Goal: Task Accomplishment & Management: Manage account settings

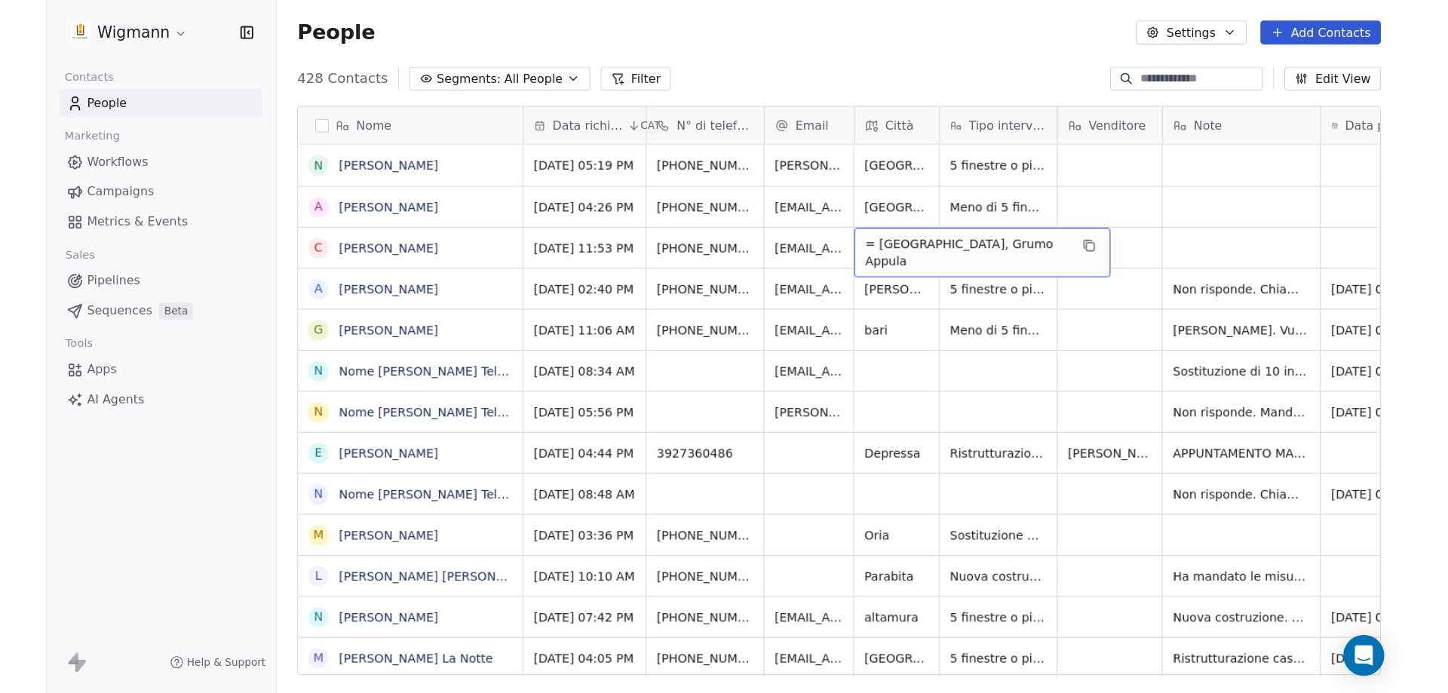
scroll to position [598, 1233]
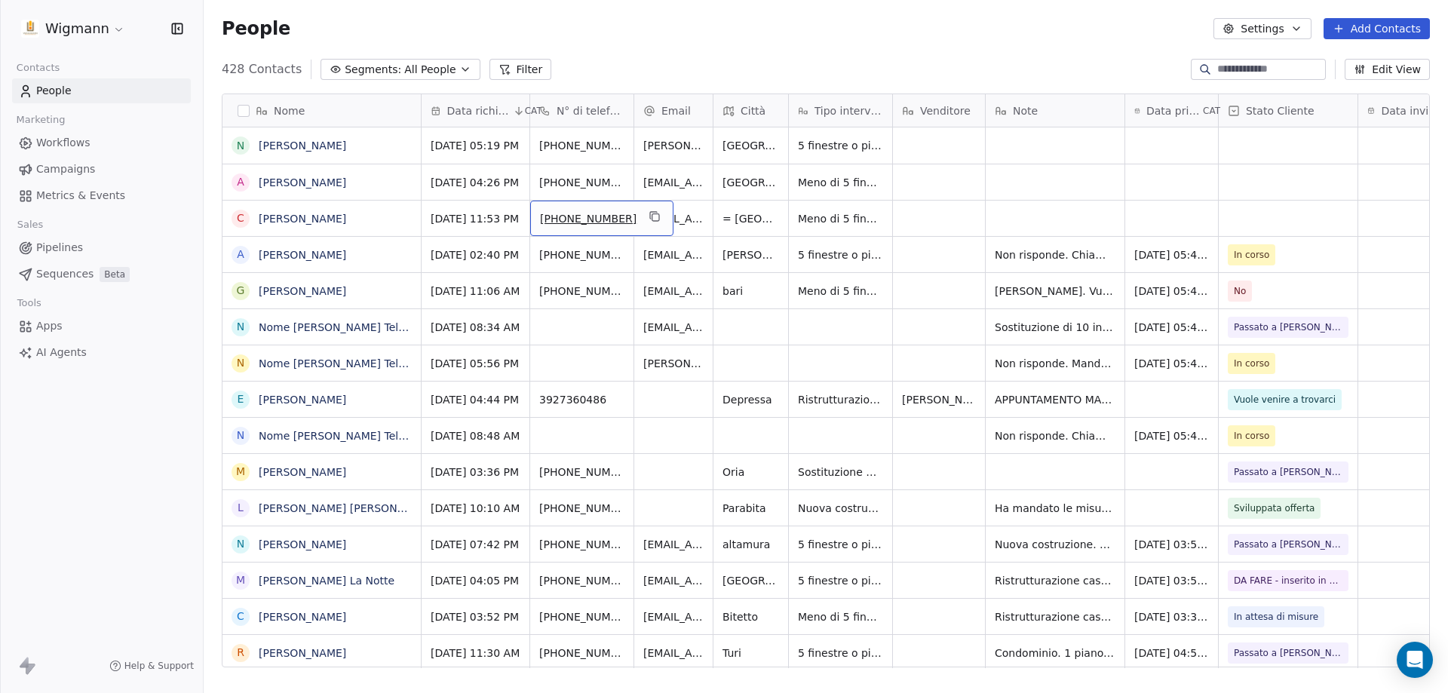
click at [1196, 66] on input at bounding box center [1271, 69] width 106 height 15
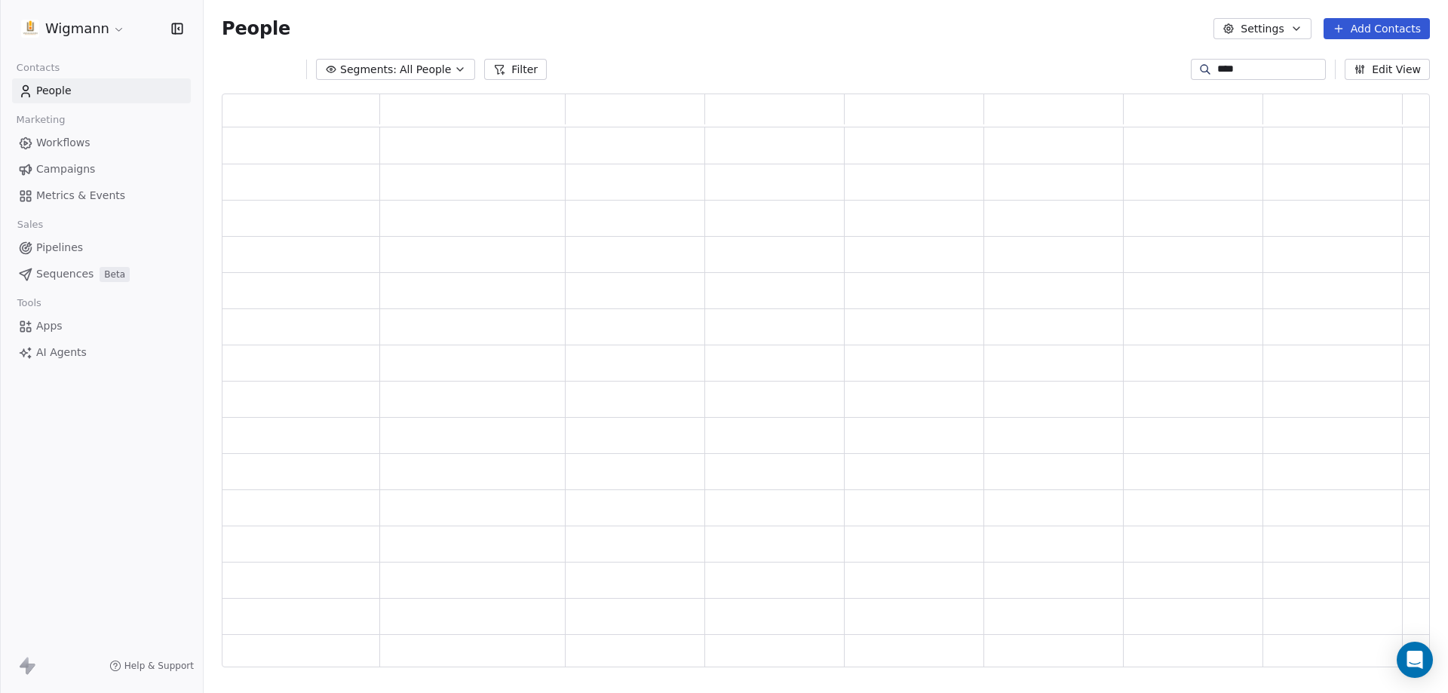
scroll to position [562, 1197]
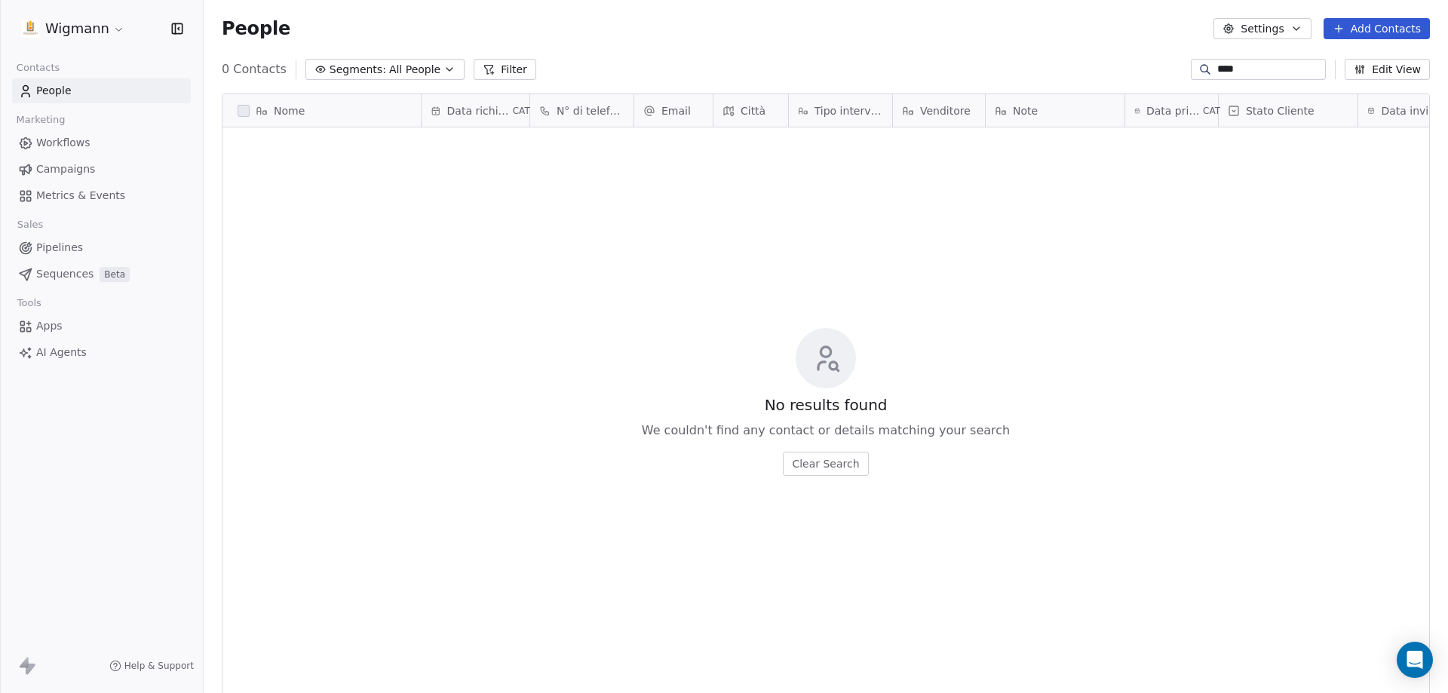
type input "*****"
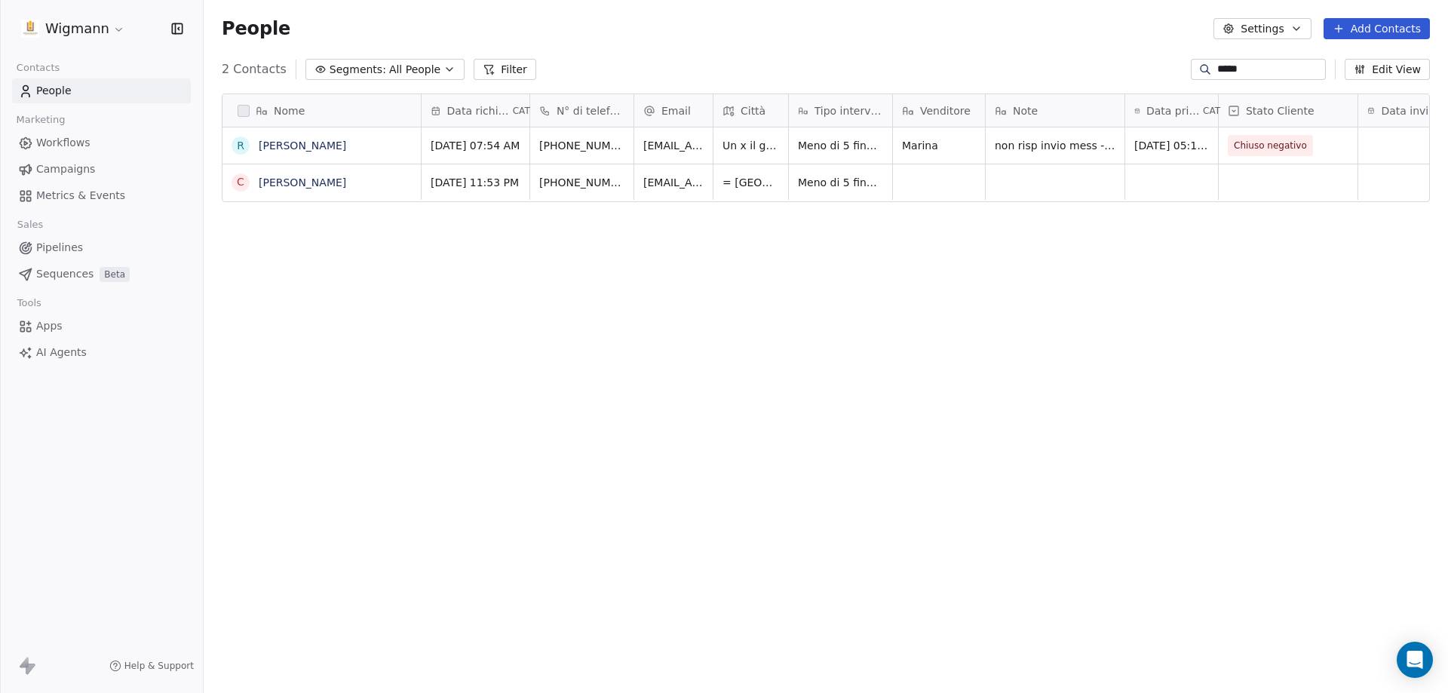
scroll to position [598, 1233]
drag, startPoint x: 1233, startPoint y: 66, endPoint x: 1158, endPoint y: 74, distance: 75.9
click at [1158, 74] on div "2 Contacts Segments: All People Filter ***** Edit View" at bounding box center [826, 69] width 1245 height 24
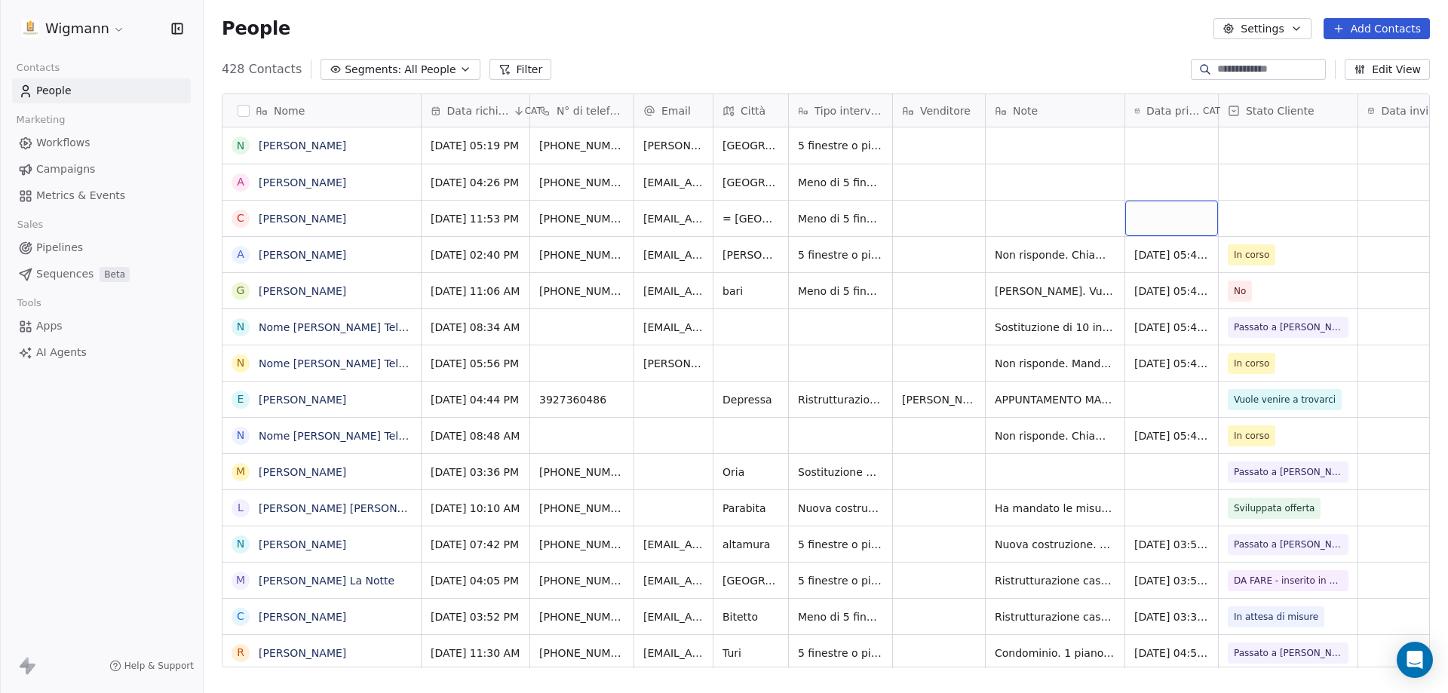
click at [1184, 218] on div "grid" at bounding box center [1172, 218] width 93 height 35
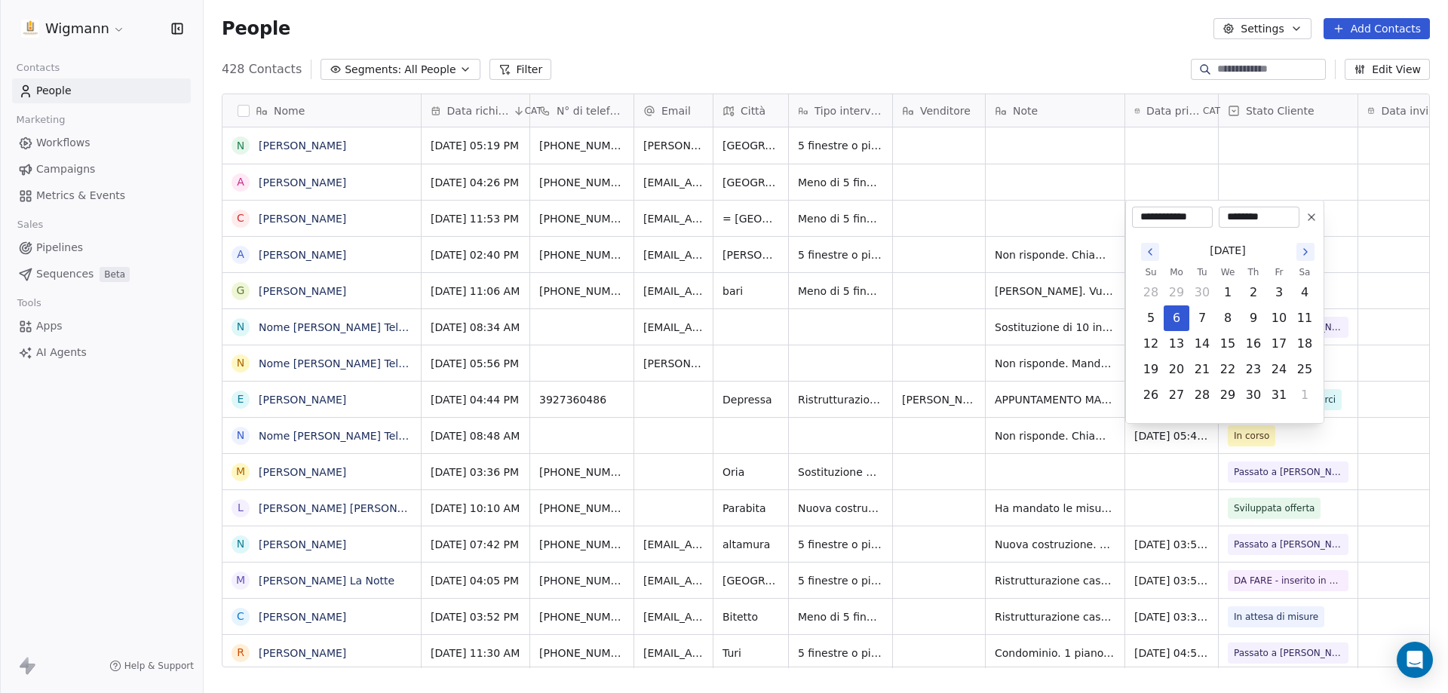
click at [1046, 226] on html "Wigmann Contacts People Marketing Workflows Campaigns Metrics & Events Sales Pi…" at bounding box center [724, 346] width 1448 height 693
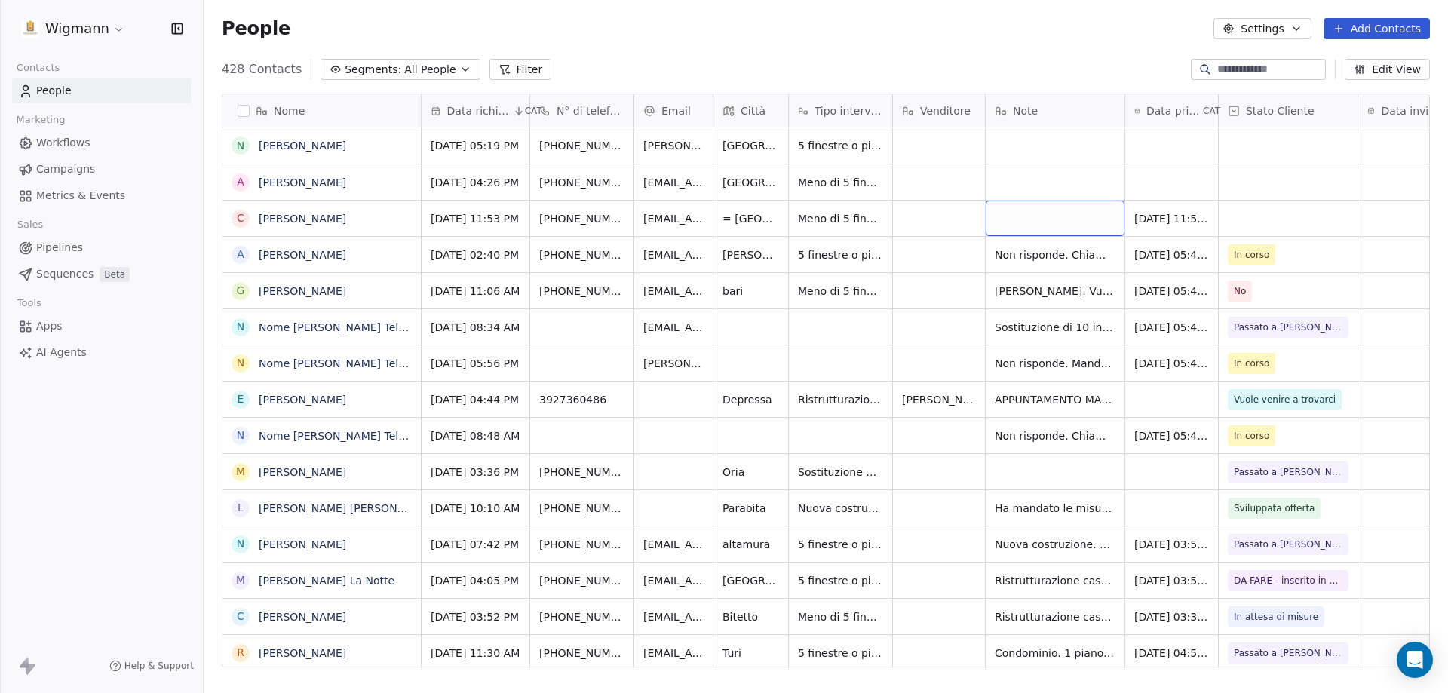
click at [1010, 221] on div "grid" at bounding box center [1055, 218] width 139 height 35
click at [1055, 270] on html "Wigmann Contacts People Marketing Workflows Campaigns Metrics & Events Sales Pi…" at bounding box center [724, 346] width 1448 height 693
click at [1036, 218] on div "grid" at bounding box center [1055, 218] width 139 height 35
click at [1034, 216] on div "grid" at bounding box center [1055, 218] width 139 height 35
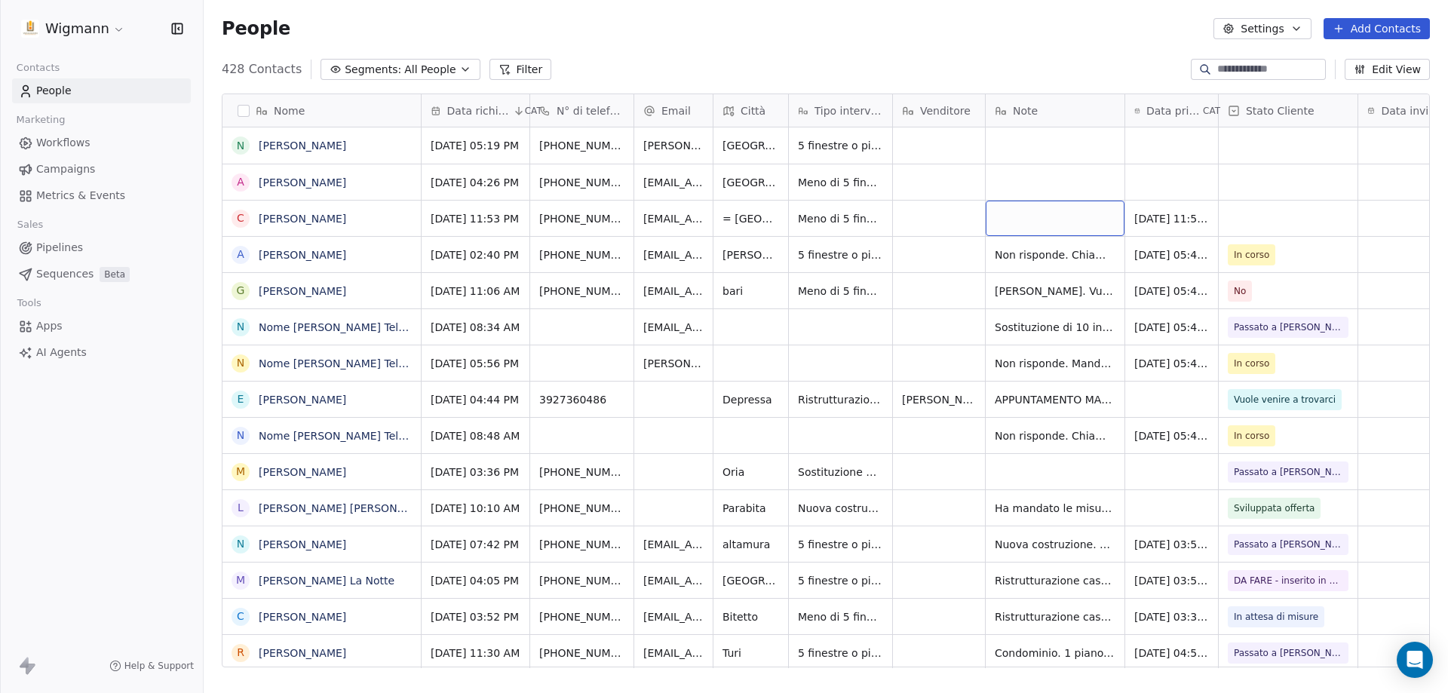
click at [1009, 210] on div "grid" at bounding box center [1055, 218] width 139 height 35
type textarea "**********"
click at [1196, 213] on html "Wigmann Contacts People Marketing Workflows Campaigns Metrics & Events Sales Pi…" at bounding box center [724, 346] width 1448 height 693
click at [1196, 213] on div "grid" at bounding box center [1288, 218] width 139 height 35
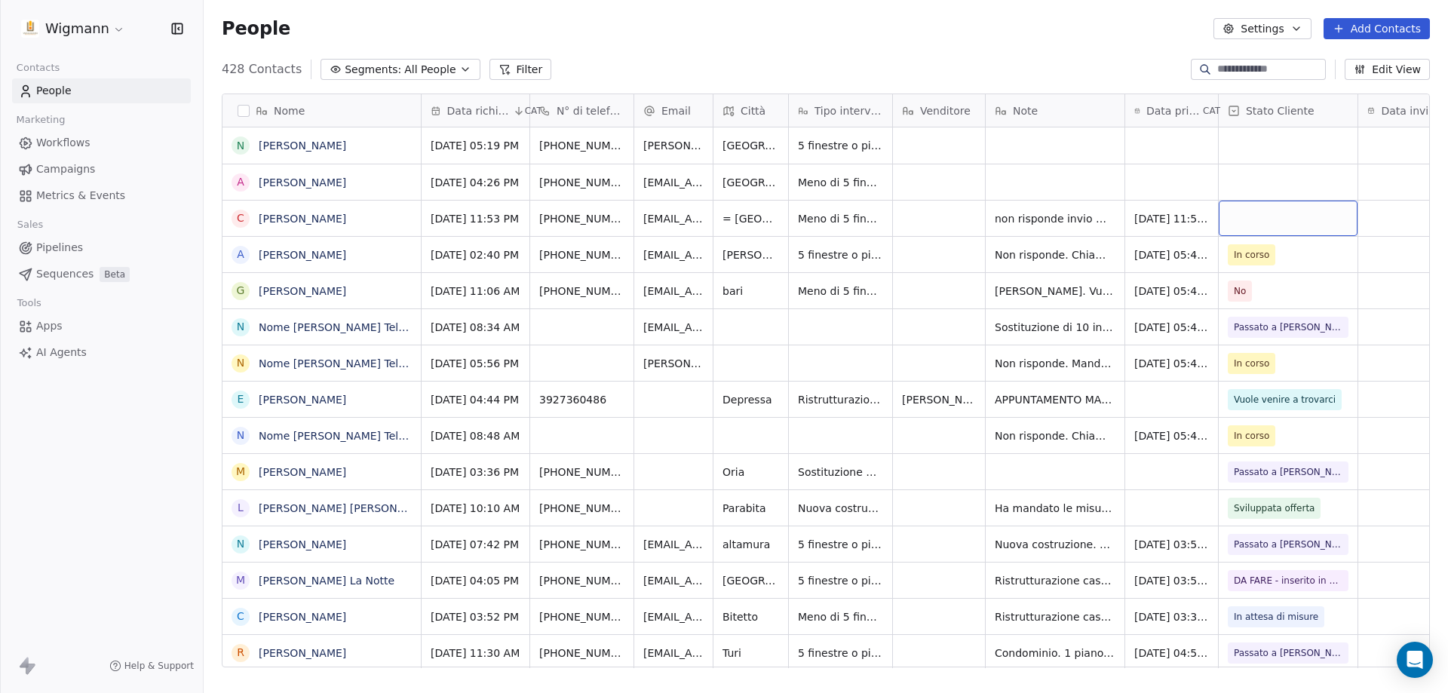
click at [1196, 219] on div "grid" at bounding box center [1288, 218] width 139 height 35
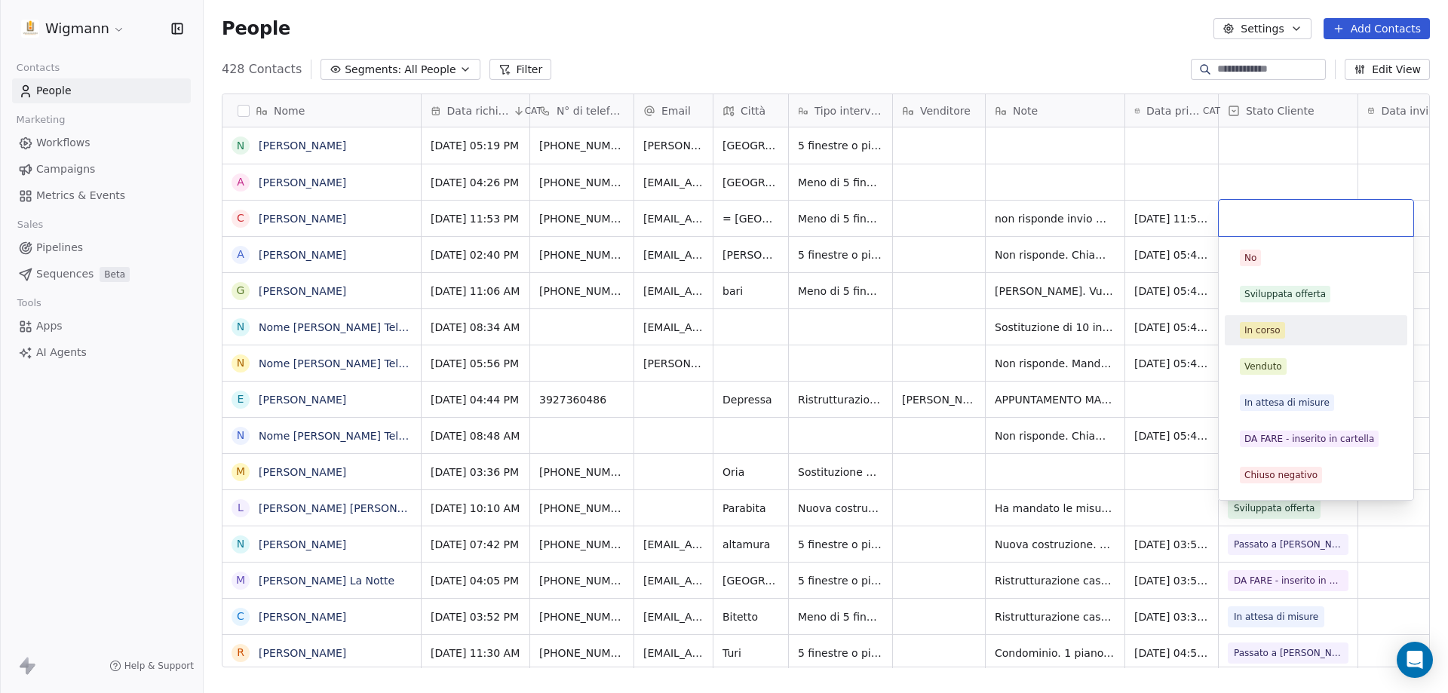
click at [1196, 342] on div "In corso" at bounding box center [1316, 330] width 183 height 30
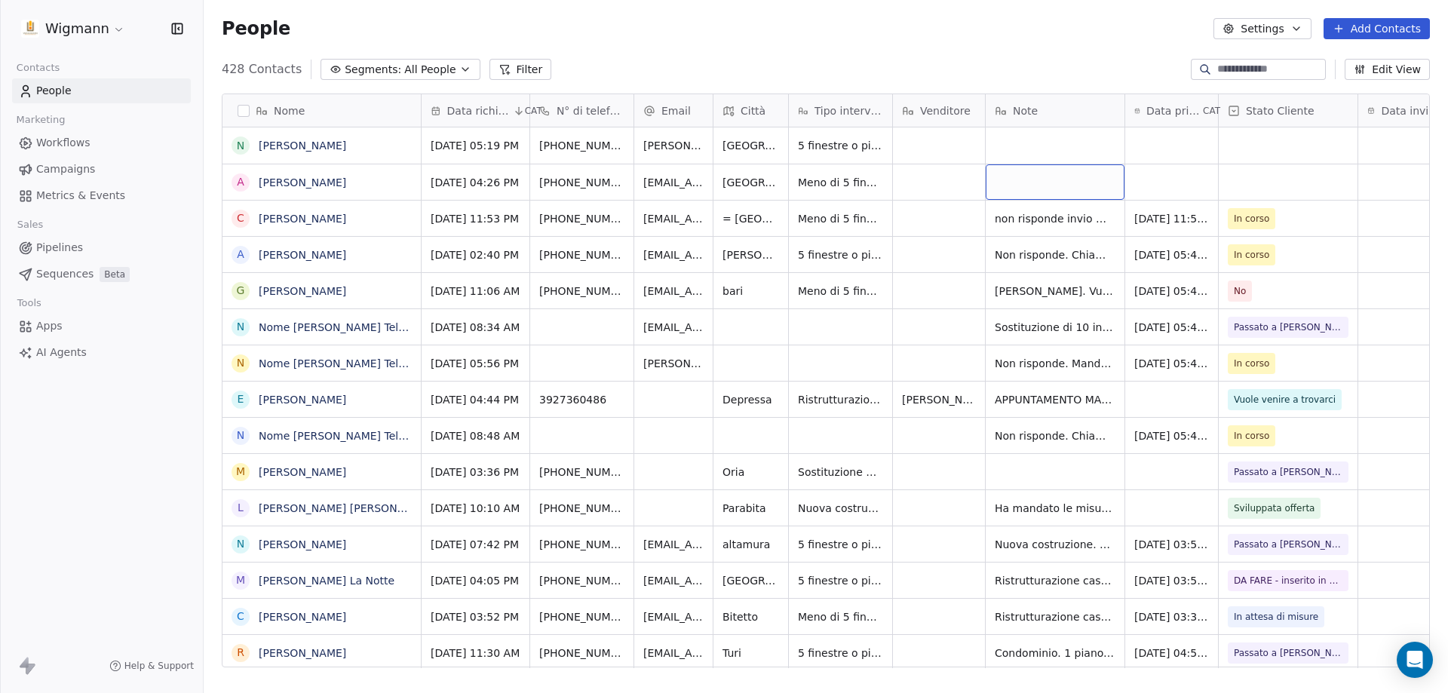
click at [1196, 73] on input at bounding box center [1271, 69] width 106 height 15
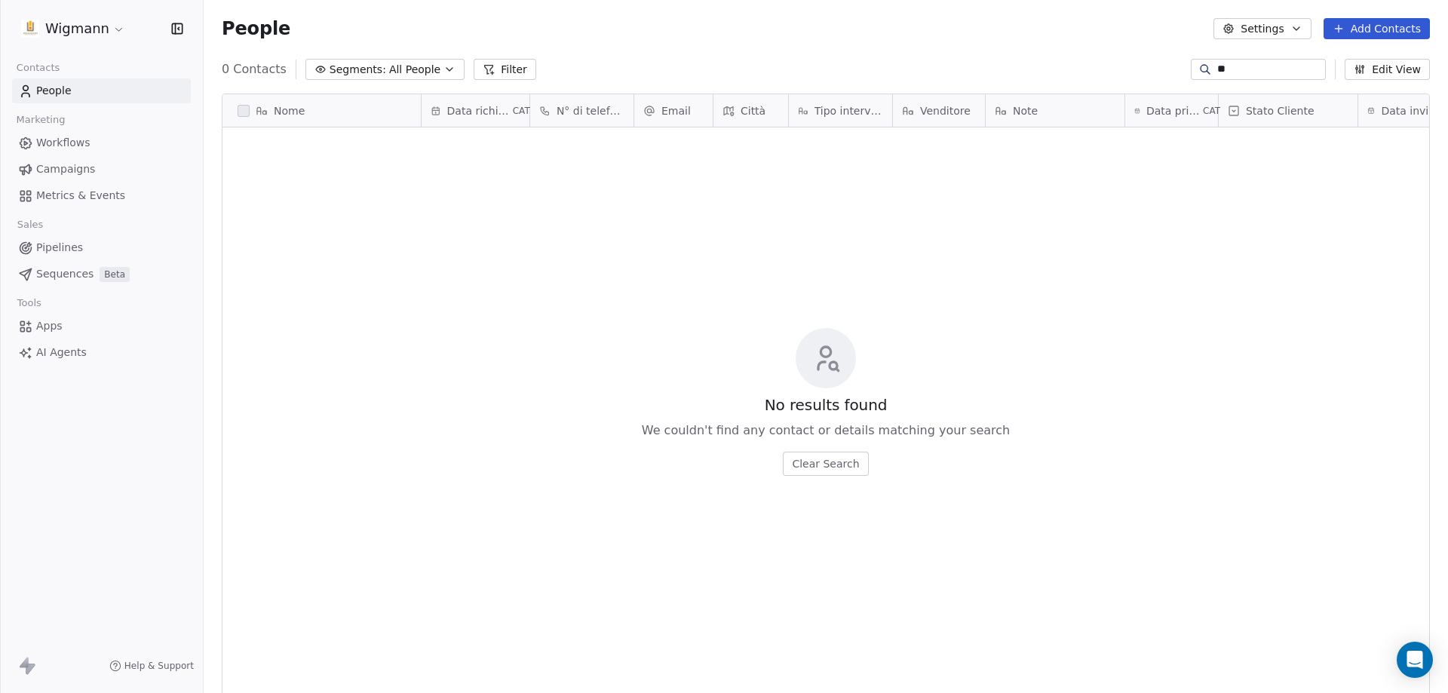
type input "*"
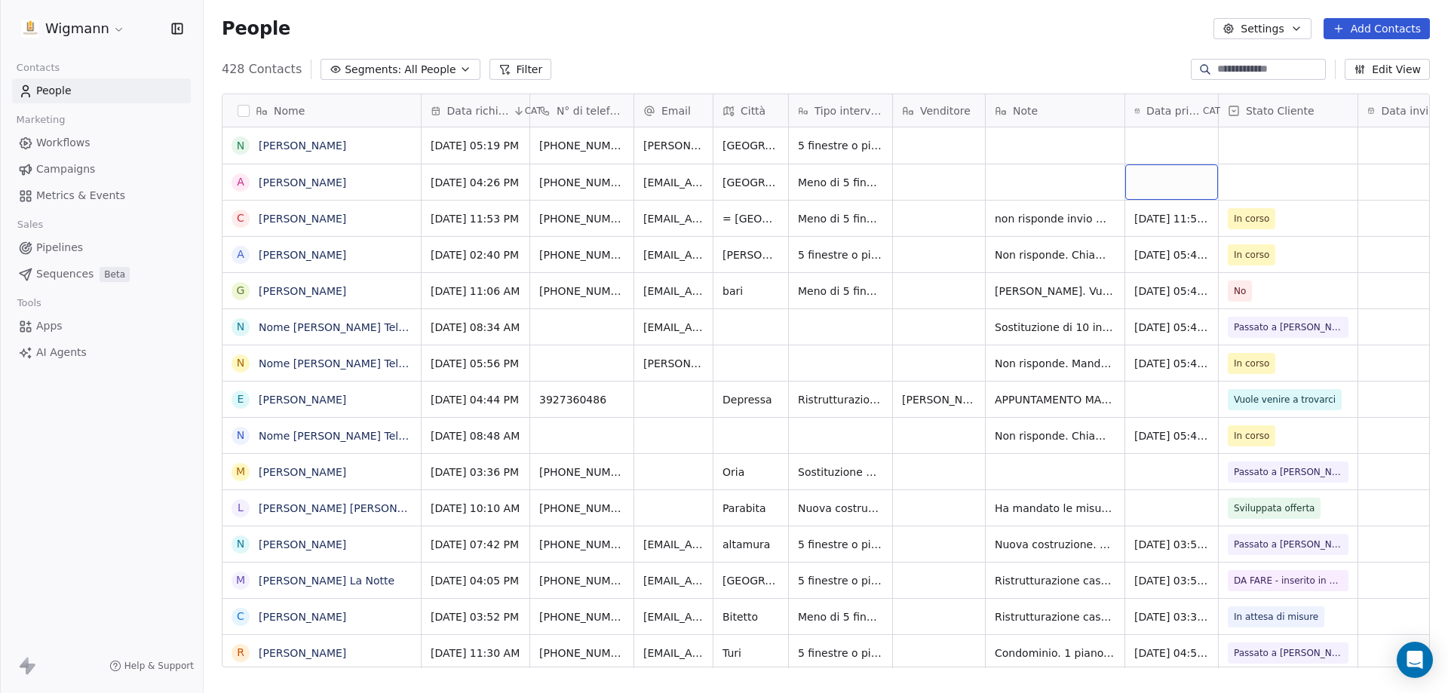
click at [1196, 185] on div "grid" at bounding box center [1172, 181] width 93 height 35
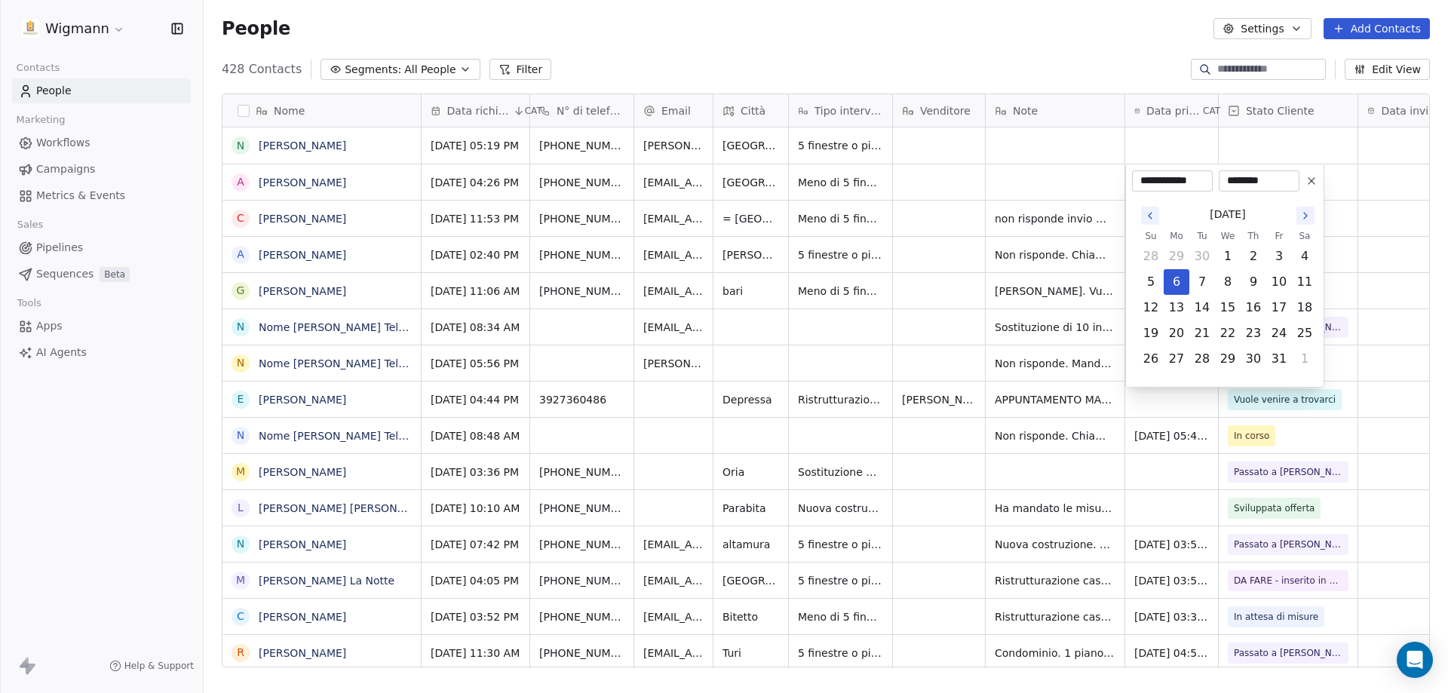
click at [1072, 191] on html "Wigmann Contacts People Marketing Workflows Campaigns Metrics & Events Sales Pi…" at bounding box center [724, 346] width 1448 height 693
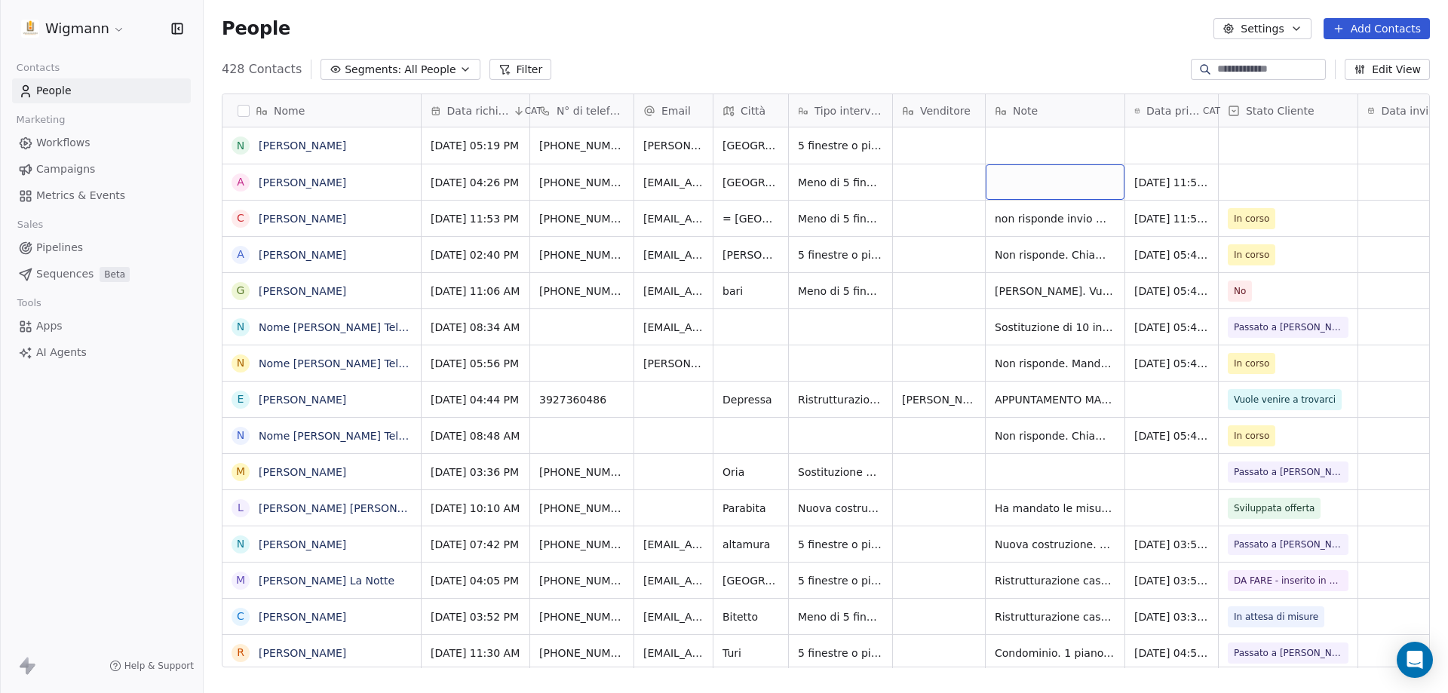
click at [1072, 191] on div "grid" at bounding box center [1055, 181] width 139 height 35
click at [847, 155] on html "Wigmann Contacts People Marketing Workflows Campaigns Metrics & Events Sales Pi…" at bounding box center [724, 346] width 1448 height 693
click at [1055, 180] on div "grid" at bounding box center [1055, 181] width 139 height 35
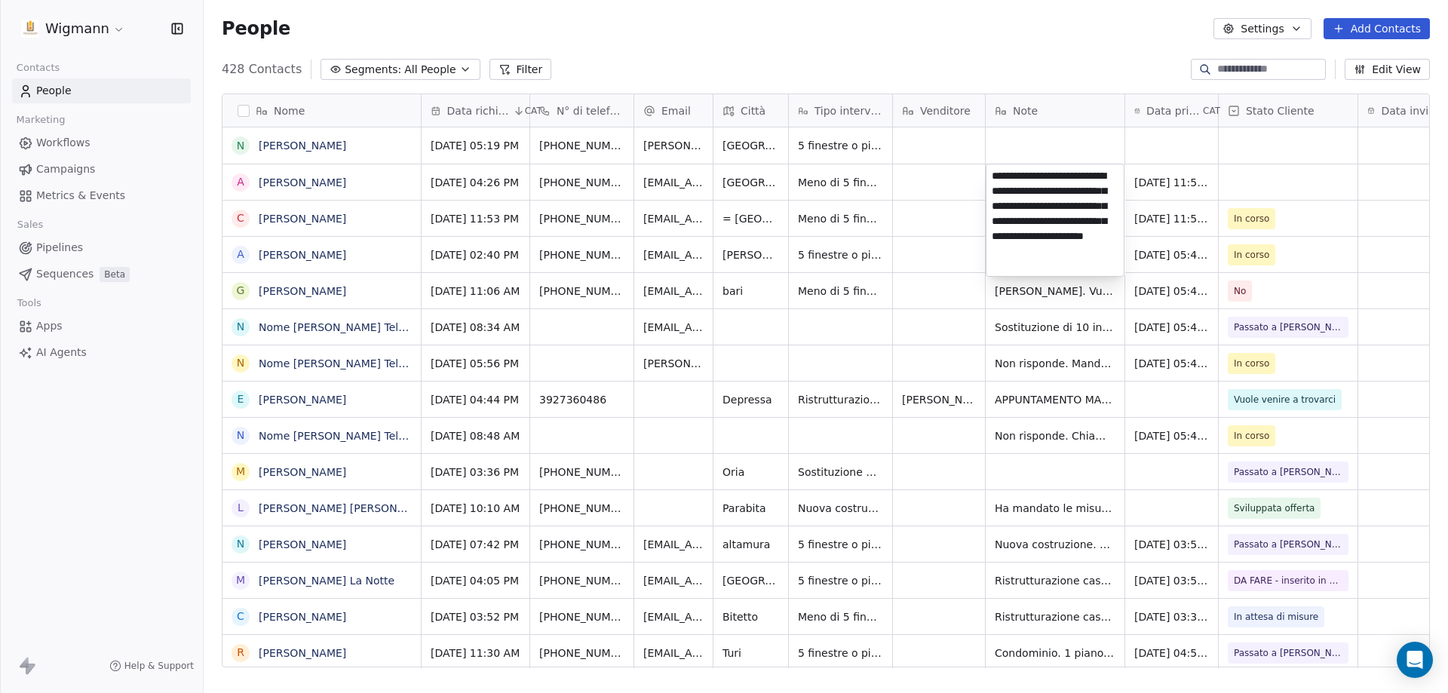
type textarea "**********"
click at [926, 203] on html "Wigmann Contacts People Marketing Workflows Campaigns Metrics & Events Sales Pi…" at bounding box center [724, 346] width 1448 height 693
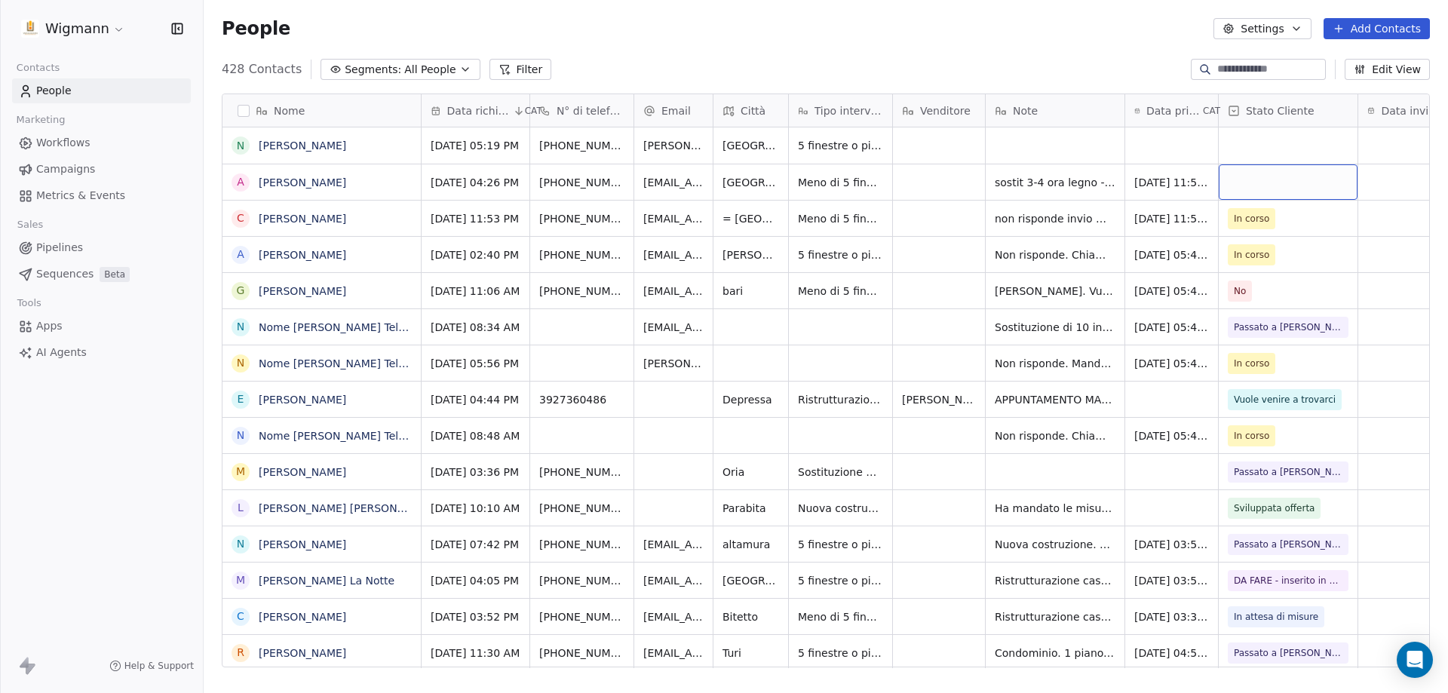
click at [1196, 171] on div "grid" at bounding box center [1288, 181] width 139 height 35
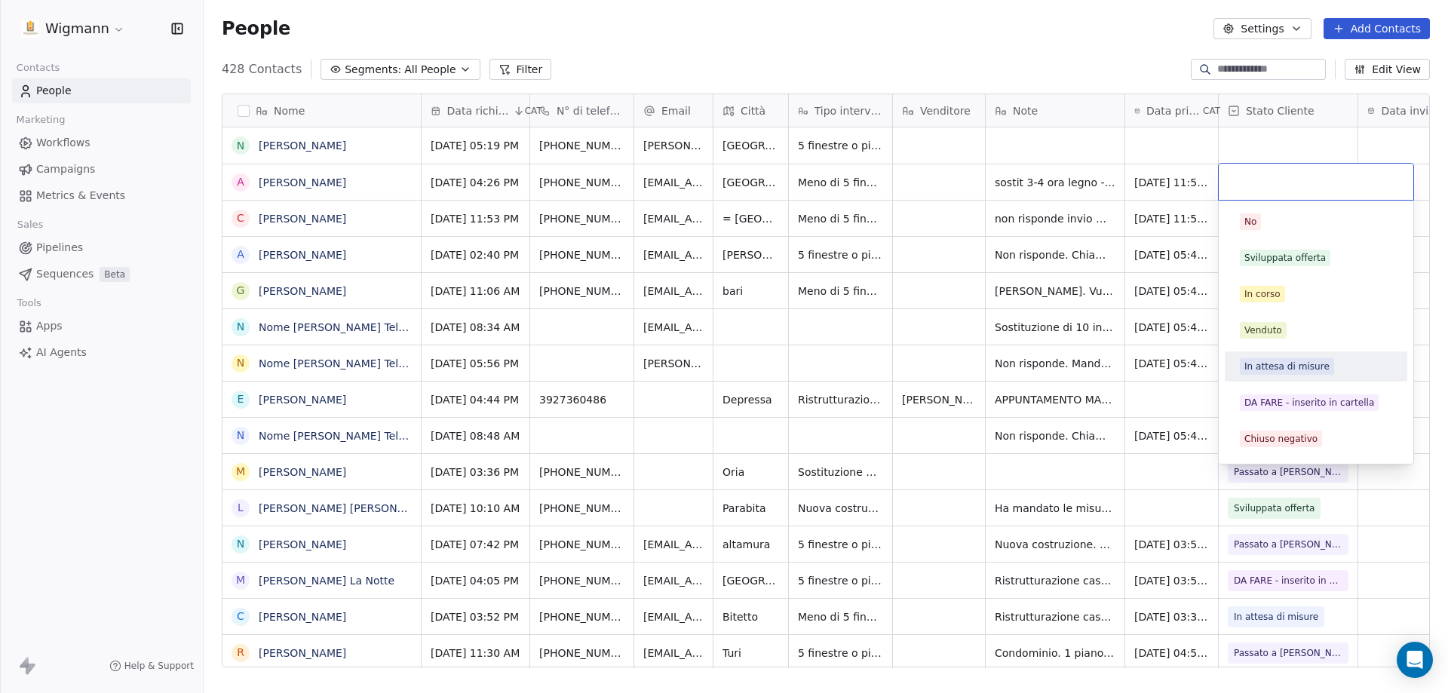
click at [1196, 359] on span "In attesa di misure" at bounding box center [1287, 366] width 94 height 17
